Goal: Find specific page/section

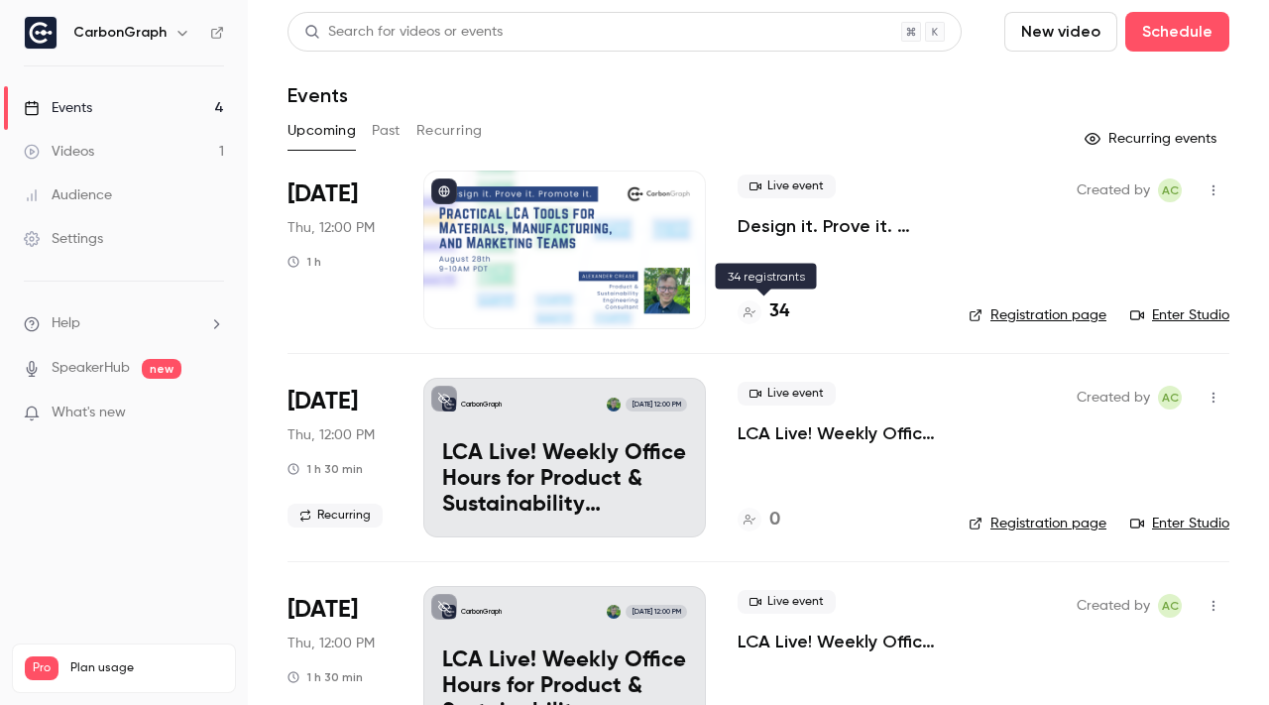
click at [783, 313] on h4 "34" at bounding box center [779, 311] width 20 height 27
